Goal: Task Accomplishment & Management: Complete application form

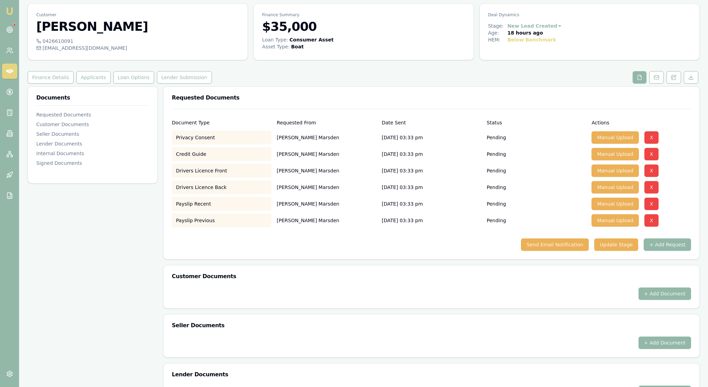
scroll to position [14, 0]
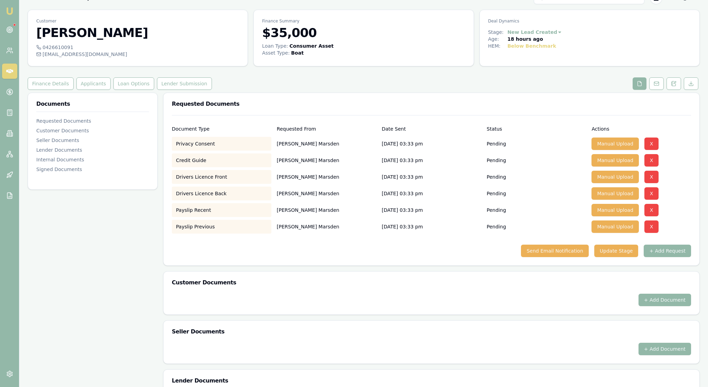
click at [115, 247] on div "Documents Requested Documents Customer Documents Seller Documents Lender Docume…" at bounding box center [93, 302] width 130 height 418
click at [133, 263] on div "Documents Requested Documents Customer Documents Seller Documents Lender Docume…" at bounding box center [93, 302] width 130 height 418
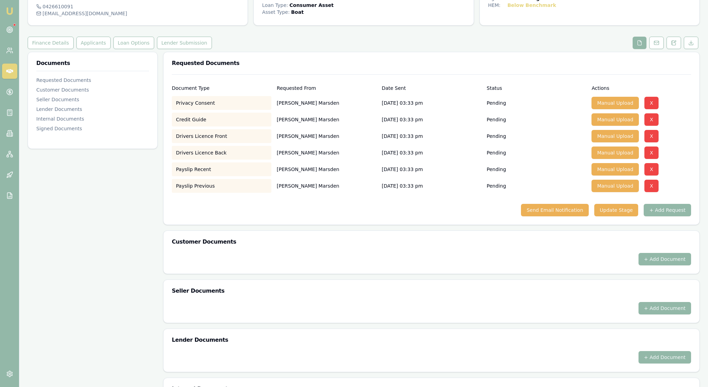
scroll to position [57, 0]
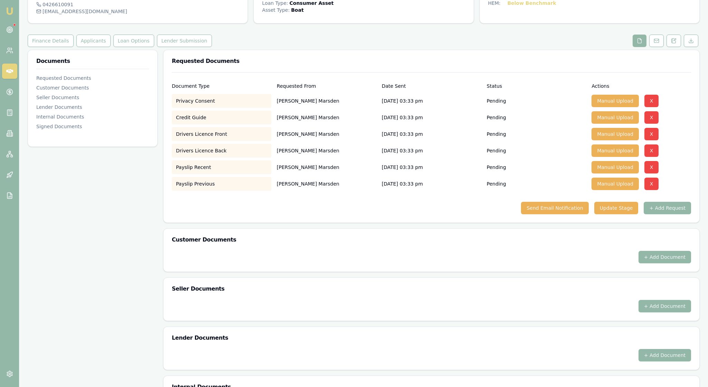
click at [127, 240] on div "Documents Requested Documents Customer Documents Seller Documents Lender Docume…" at bounding box center [93, 259] width 130 height 418
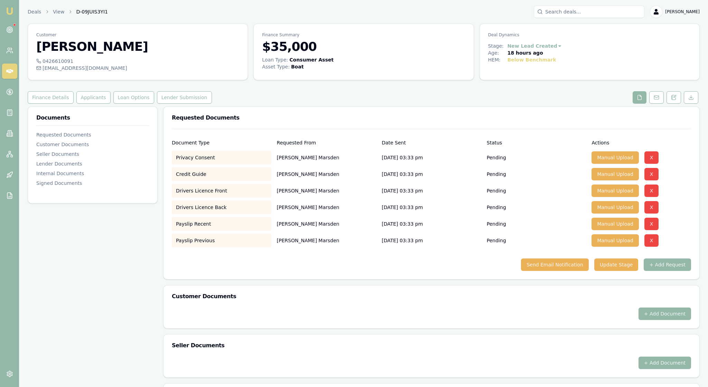
scroll to position [0, 0]
click at [111, 104] on button "Applicants" at bounding box center [93, 97] width 34 height 12
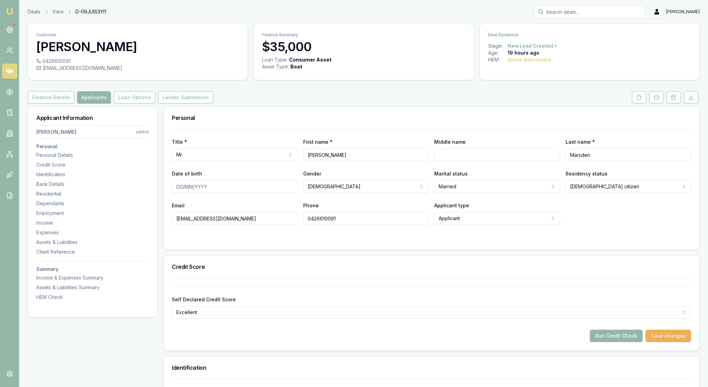
click at [467, 121] on div "Personal" at bounding box center [431, 118] width 536 height 22
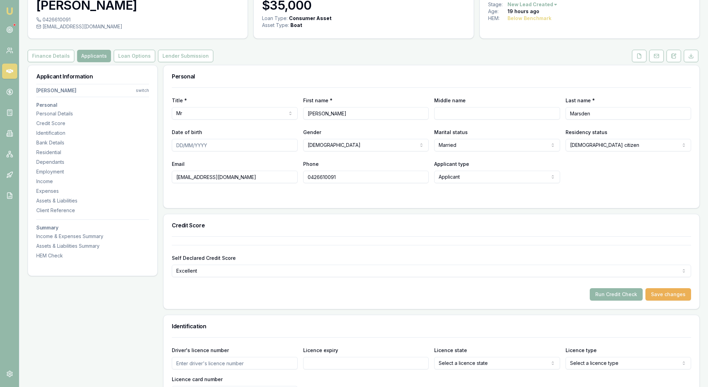
scroll to position [45, 0]
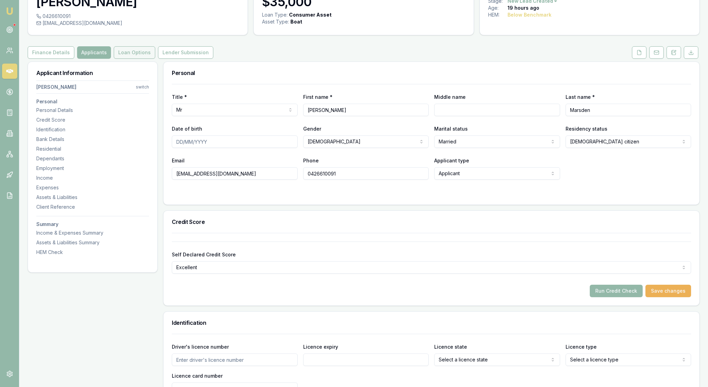
click at [155, 59] on button "Loan Options" at bounding box center [134, 52] width 41 height 12
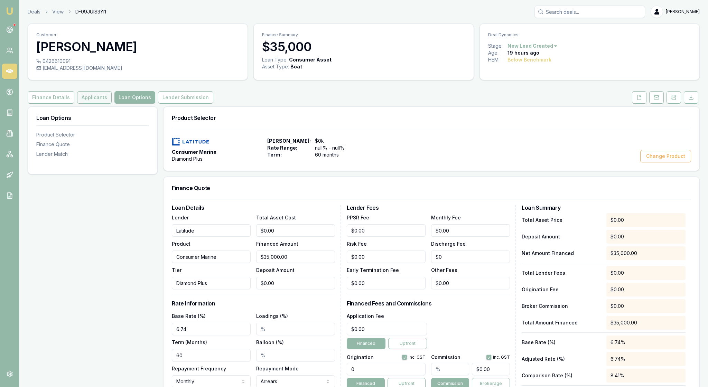
click at [112, 104] on button "Applicants" at bounding box center [94, 97] width 35 height 12
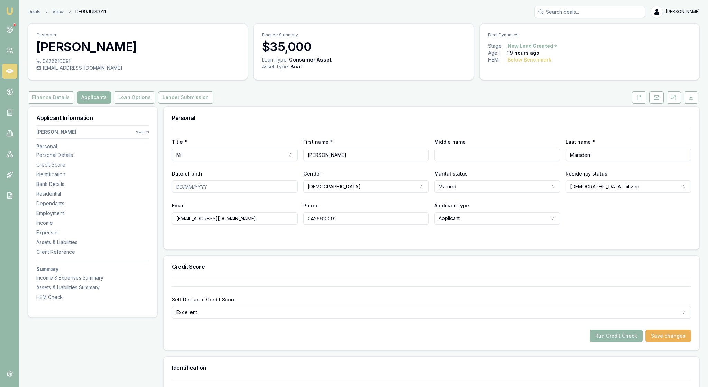
click at [144, 149] on html "Emu Broker Deals View D-09JUIS3YI1 Rachael Connors Toggle Menu Customer Nathan …" at bounding box center [354, 193] width 708 height 387
click at [105, 193] on div "+ Add Applicant" at bounding box center [91, 189] width 74 height 11
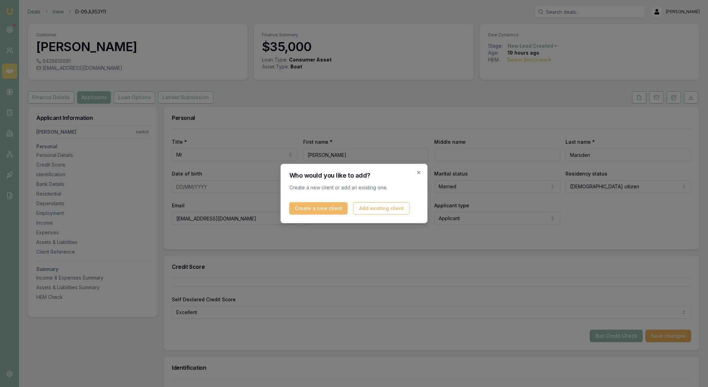
click at [341, 208] on button "Create a new client" at bounding box center [318, 208] width 58 height 12
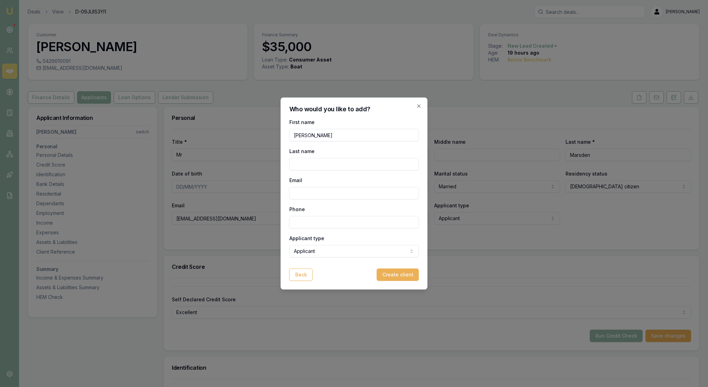
type input "Lisa"
type input "Marsden"
type input "vossy1974@hotmail.com"
type input "0458 918 300"
click at [372, 240] on div "Applicant type Applicant Applicant Non applicant Guarantor" at bounding box center [354, 245] width 130 height 23
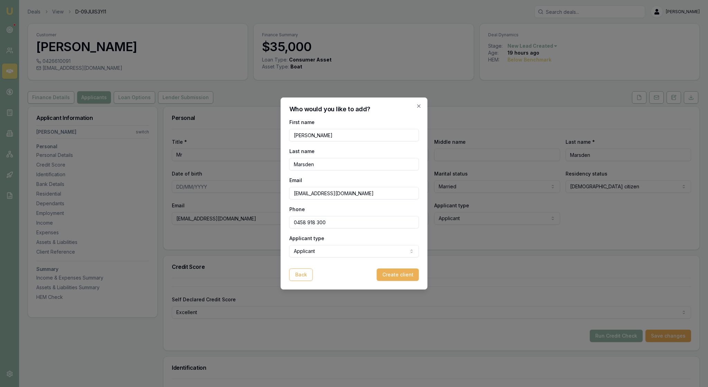
click at [366, 257] on body "Emu Broker Deals View D-09JUIS3YI1 Rachael Connors Toggle Menu Customer Nathan …" at bounding box center [354, 193] width 708 height 387
click at [392, 281] on button "Create client" at bounding box center [398, 274] width 42 height 12
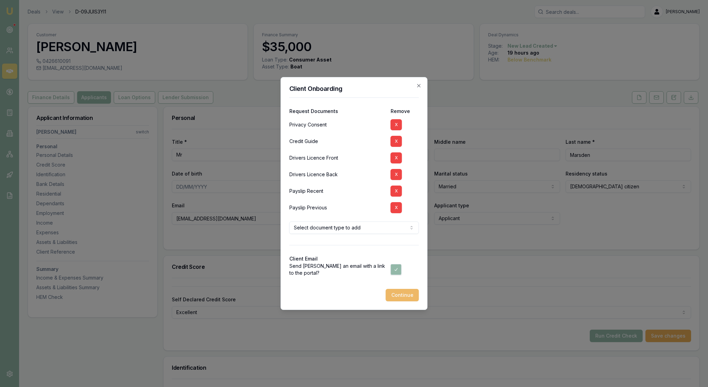
click at [402, 301] on button "Continue" at bounding box center [402, 295] width 33 height 12
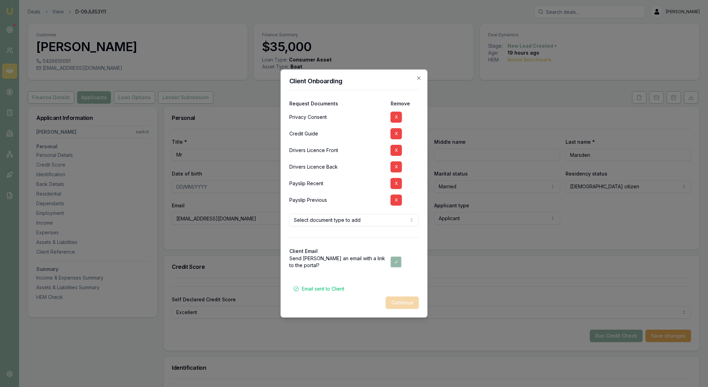
click at [412, 249] on div at bounding box center [354, 243] width 130 height 11
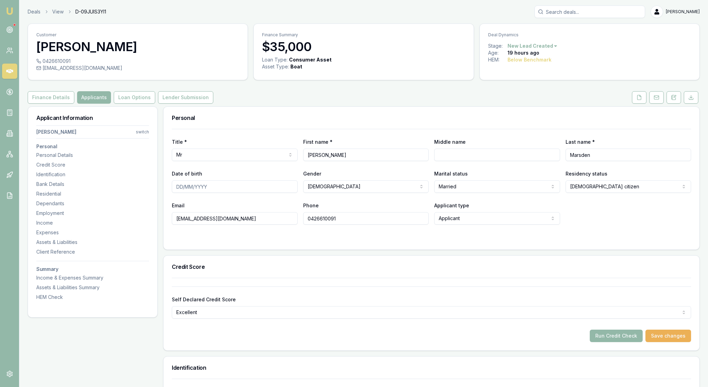
click at [383, 104] on div "Finance Details Applicants Loan Options Lender Submission" at bounding box center [364, 97] width 672 height 12
